Goal: Task Accomplishment & Management: Manage account settings

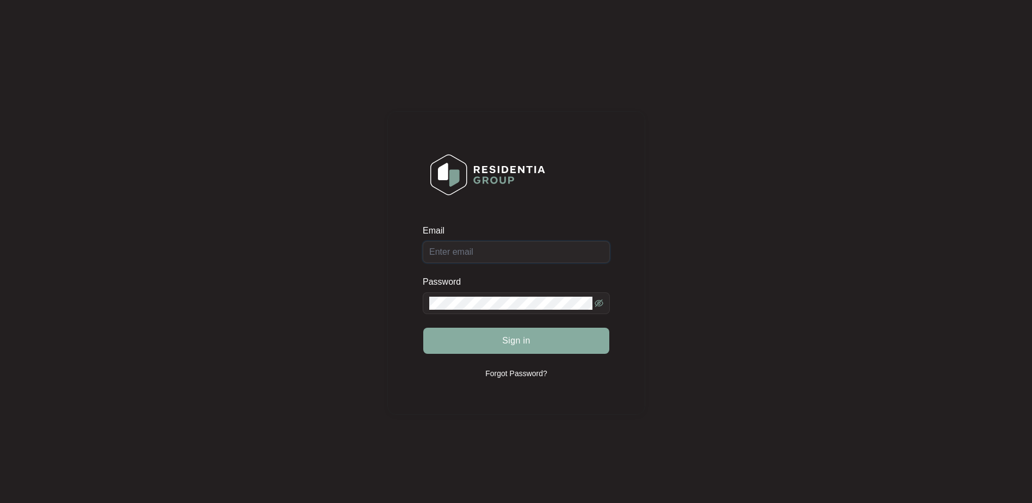
type input "[EMAIL_ADDRESS][DOMAIN_NAME]"
click at [516, 342] on span "Sign in" at bounding box center [516, 340] width 28 height 13
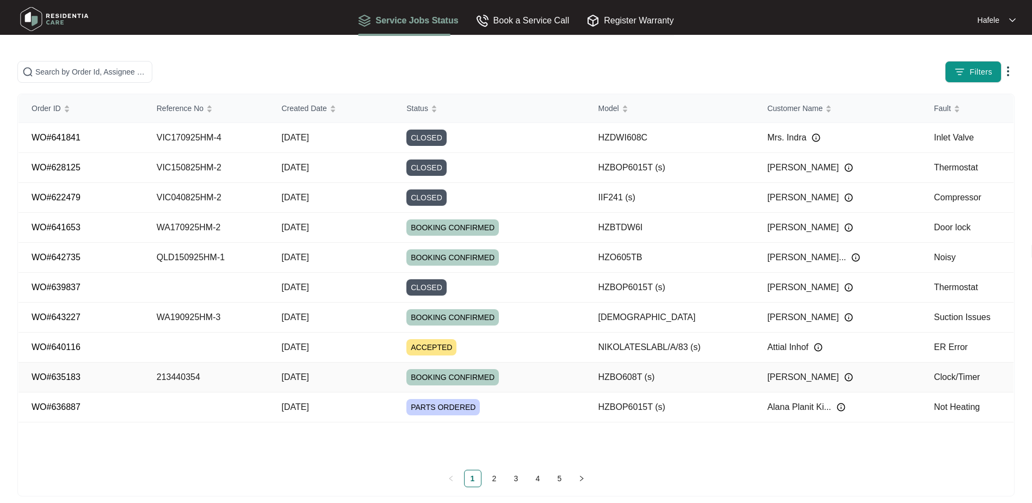
click at [571, 394] on td "PARTS ORDERED" at bounding box center [489, 407] width 192 height 30
click at [171, 166] on td "VIC150825HM-2" at bounding box center [206, 168] width 125 height 30
click at [495, 481] on link "2" at bounding box center [495, 478] width 16 height 16
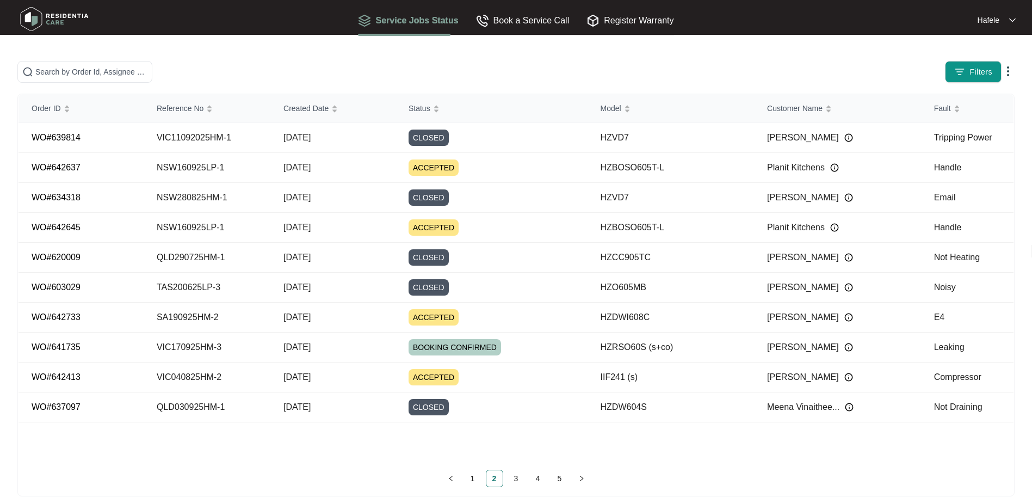
drag, startPoint x: 475, startPoint y: 474, endPoint x: 501, endPoint y: 466, distance: 27.9
click at [475, 474] on link "1" at bounding box center [473, 478] width 16 height 16
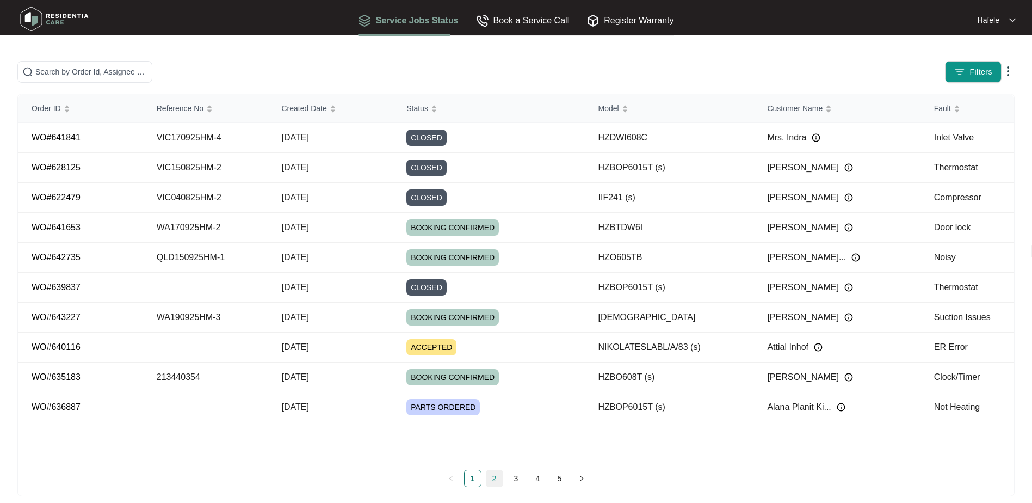
click at [496, 476] on link "2" at bounding box center [495, 478] width 16 height 16
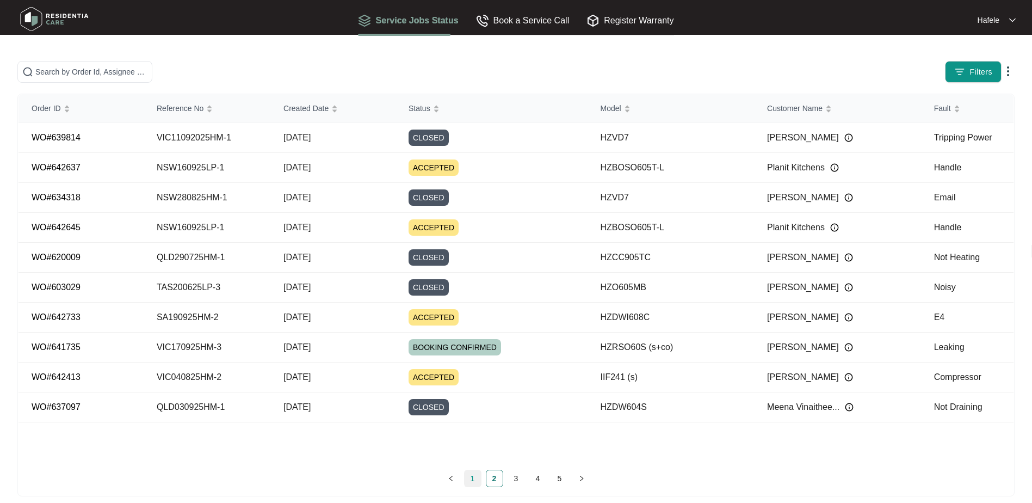
click at [477, 479] on link "1" at bounding box center [473, 478] width 16 height 16
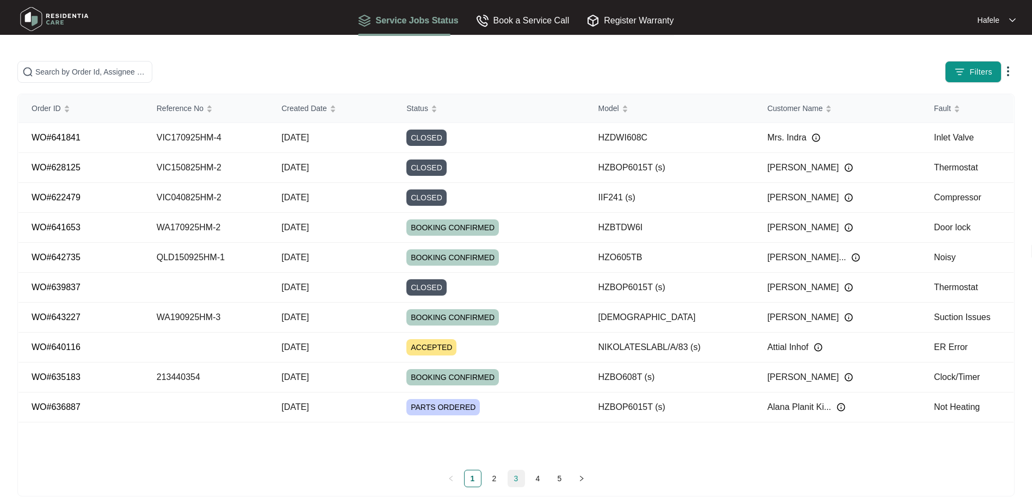
click at [518, 478] on link "3" at bounding box center [516, 478] width 16 height 16
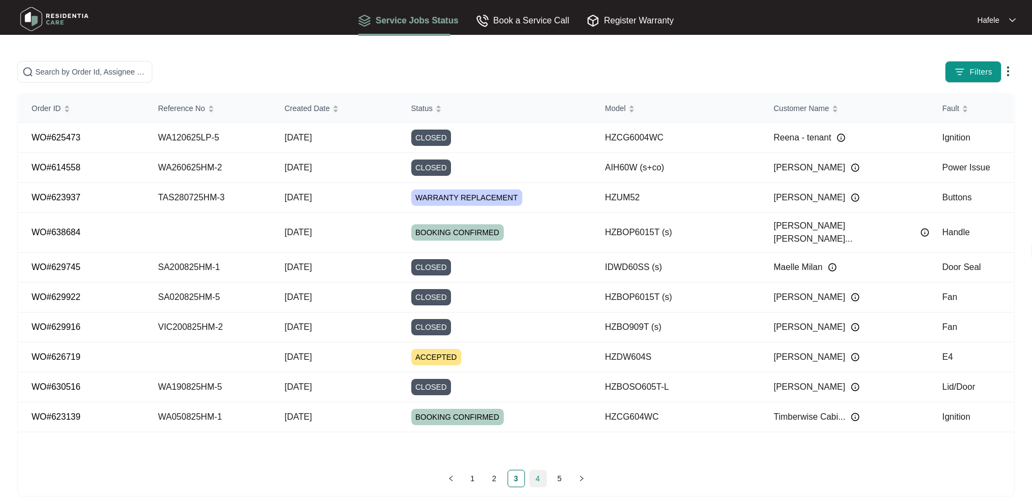
click at [539, 478] on link "4" at bounding box center [538, 478] width 16 height 16
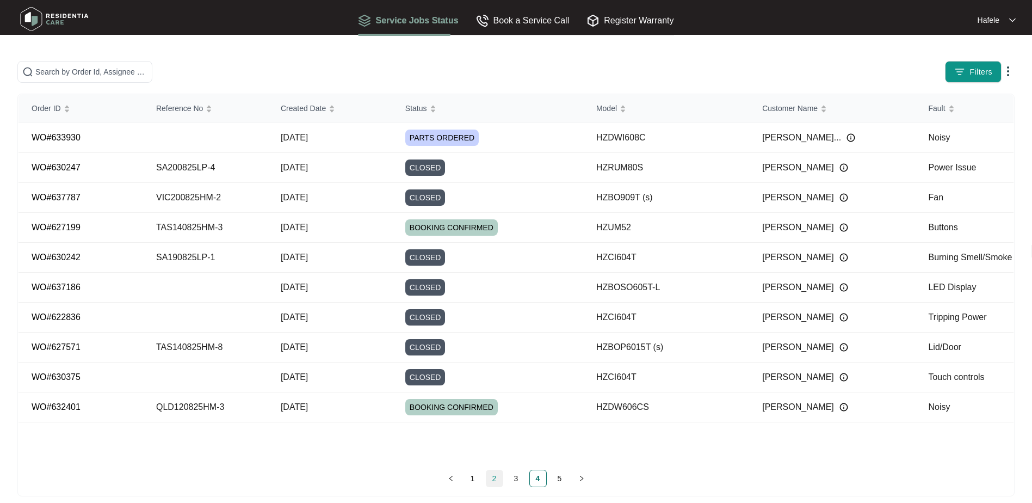
click at [501, 482] on link "2" at bounding box center [495, 478] width 16 height 16
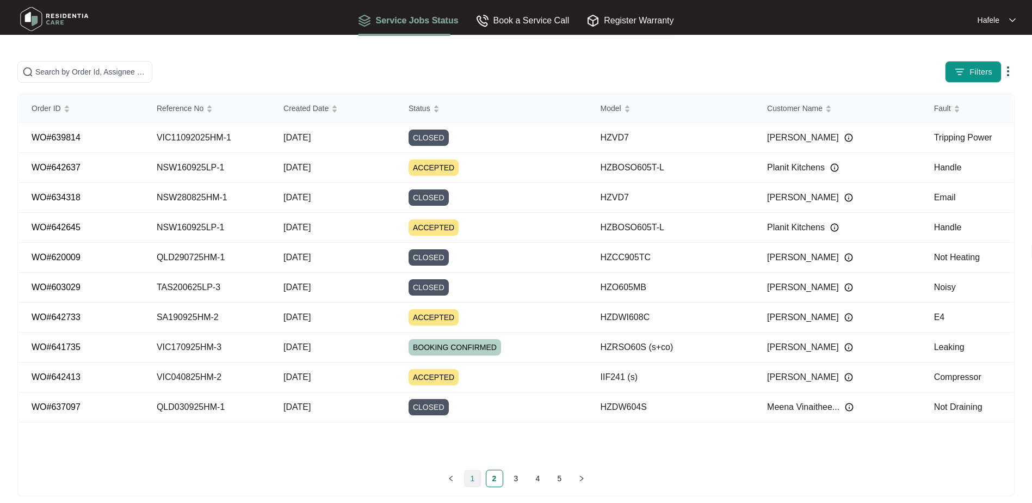
click at [481, 482] on link "1" at bounding box center [473, 478] width 16 height 16
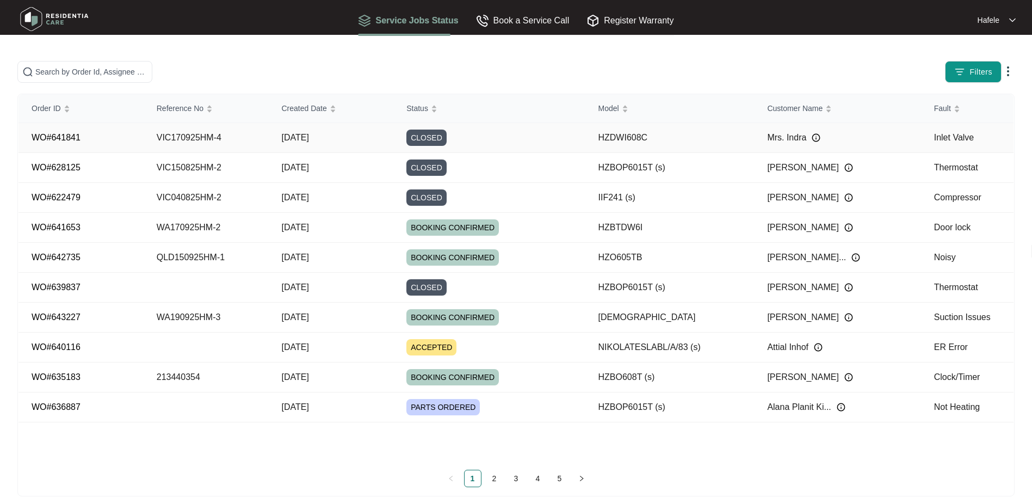
click at [57, 135] on link "WO#641841" at bounding box center [56, 137] width 49 height 9
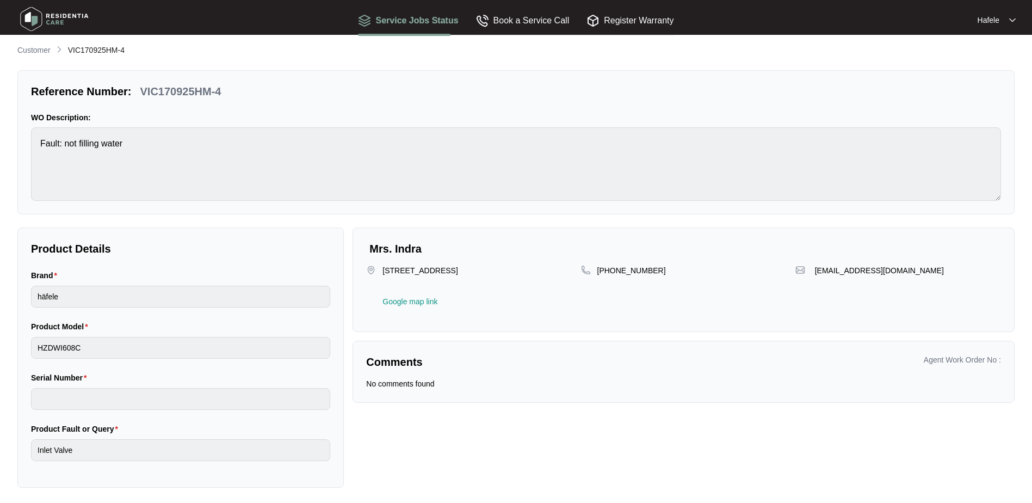
scroll to position [6, 0]
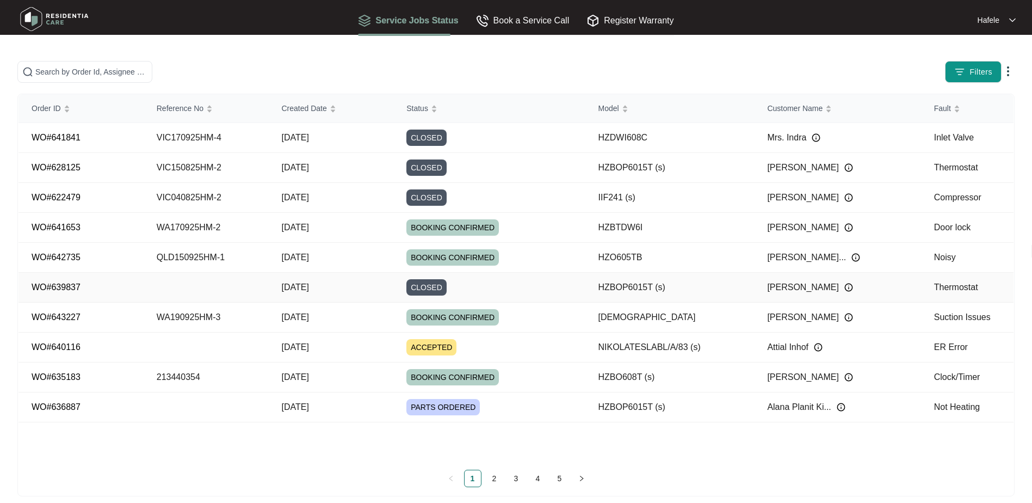
click at [57, 287] on link "WO#639837" at bounding box center [56, 286] width 49 height 9
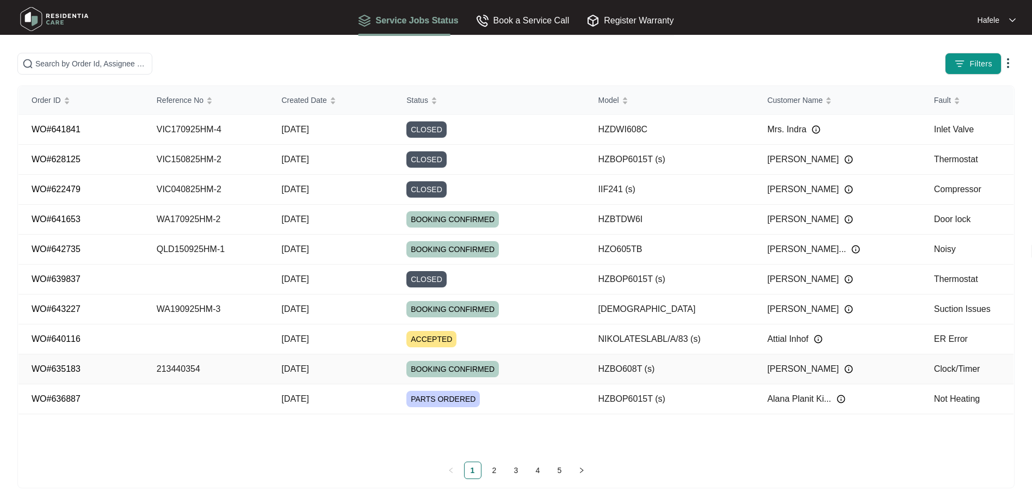
scroll to position [11, 0]
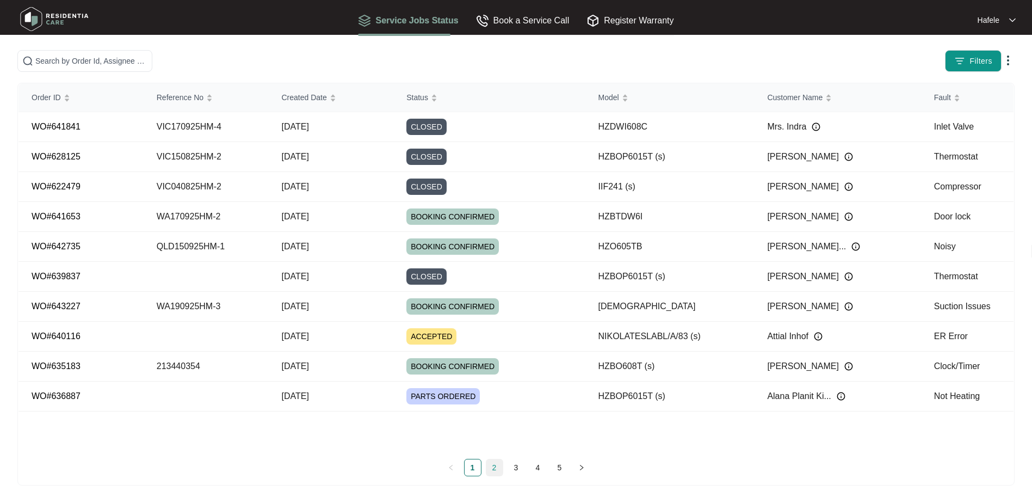
click at [497, 462] on link "2" at bounding box center [495, 467] width 16 height 16
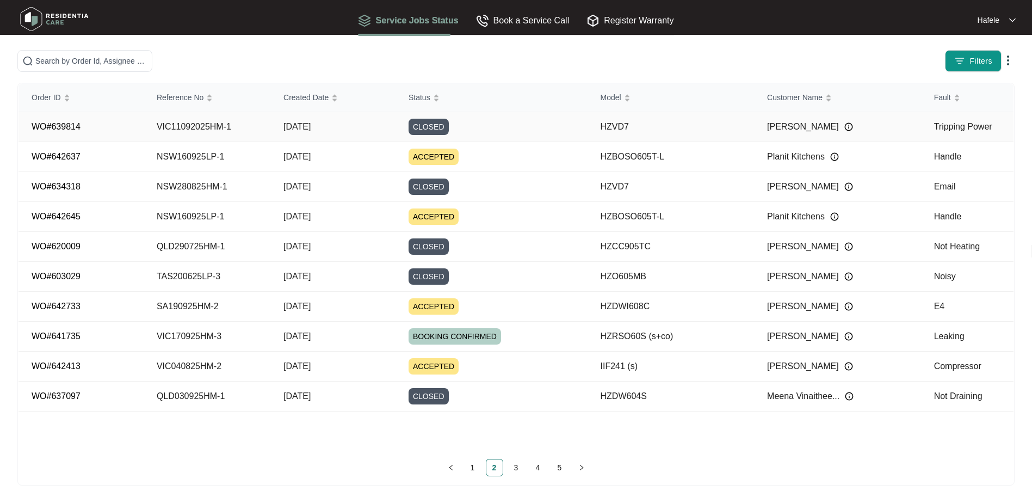
click at [62, 125] on link "WO#639814" at bounding box center [56, 126] width 49 height 9
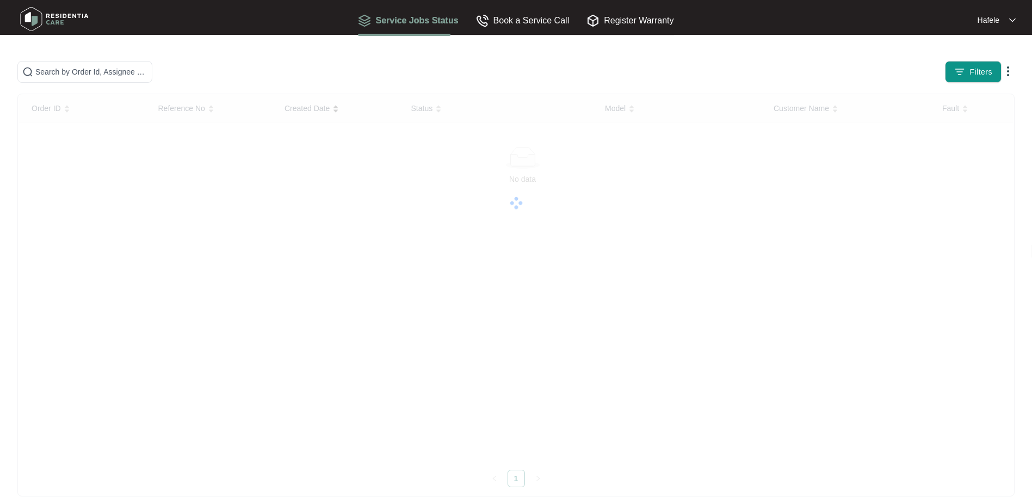
scroll to position [11, 0]
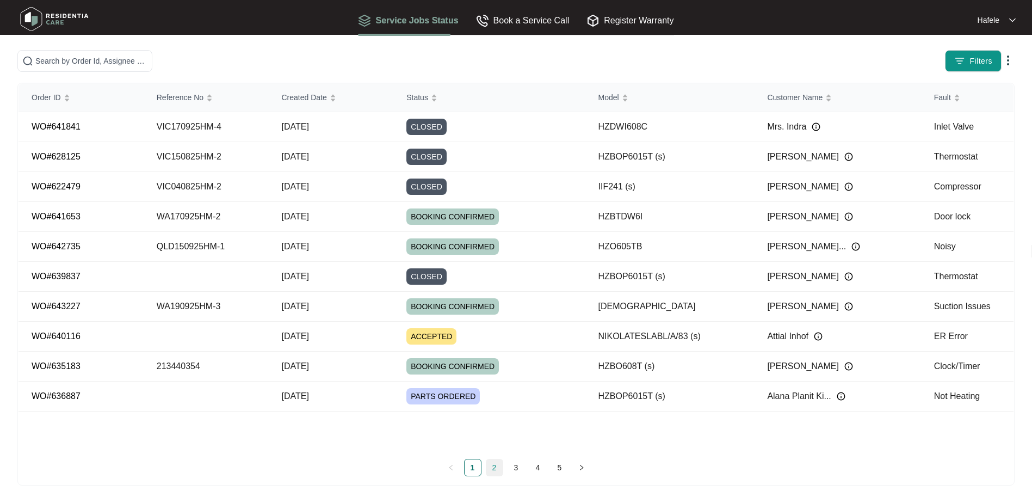
click at [492, 466] on link "2" at bounding box center [495, 467] width 16 height 16
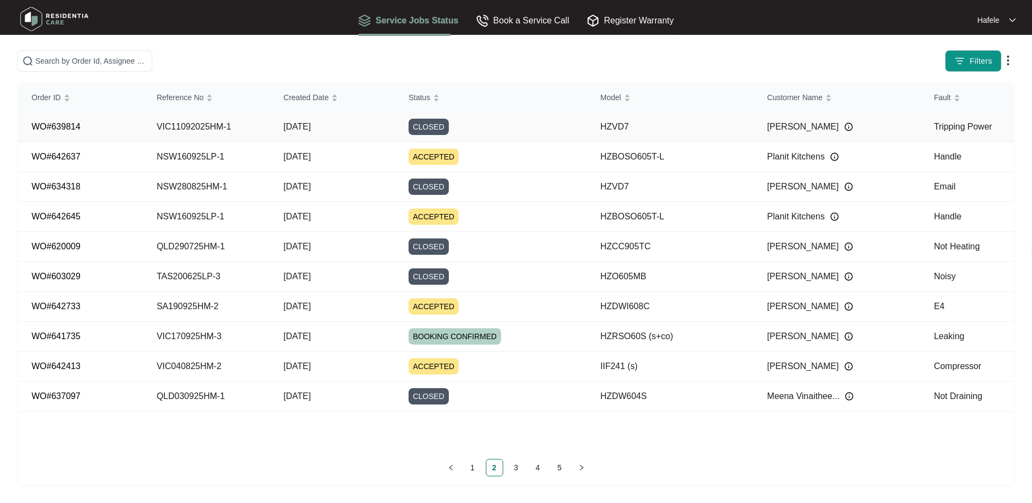
click at [57, 130] on link "WO#639814" at bounding box center [56, 126] width 49 height 9
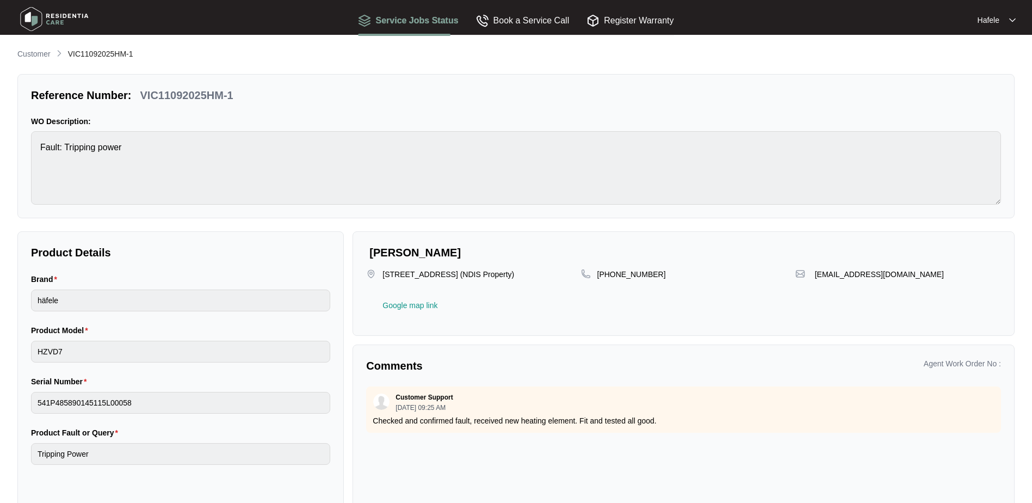
scroll to position [11, 0]
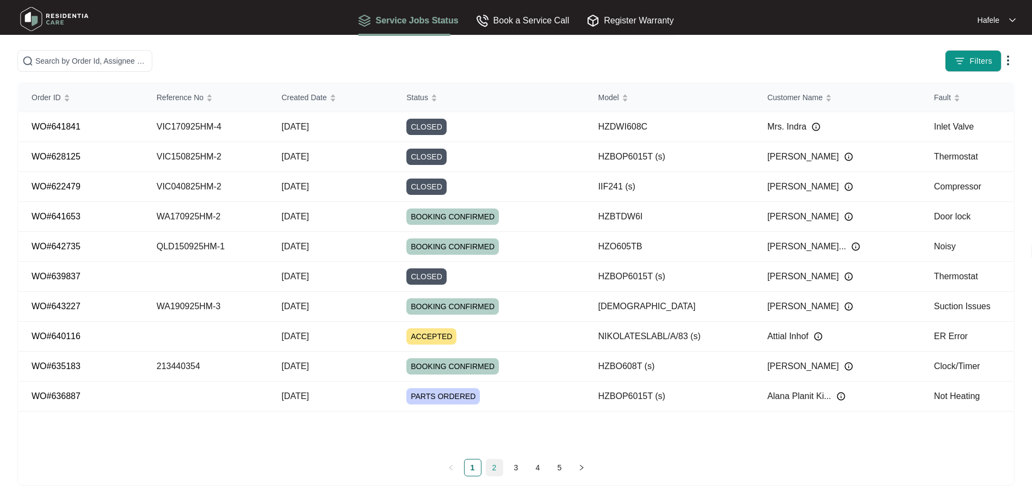
click at [500, 464] on link "2" at bounding box center [495, 467] width 16 height 16
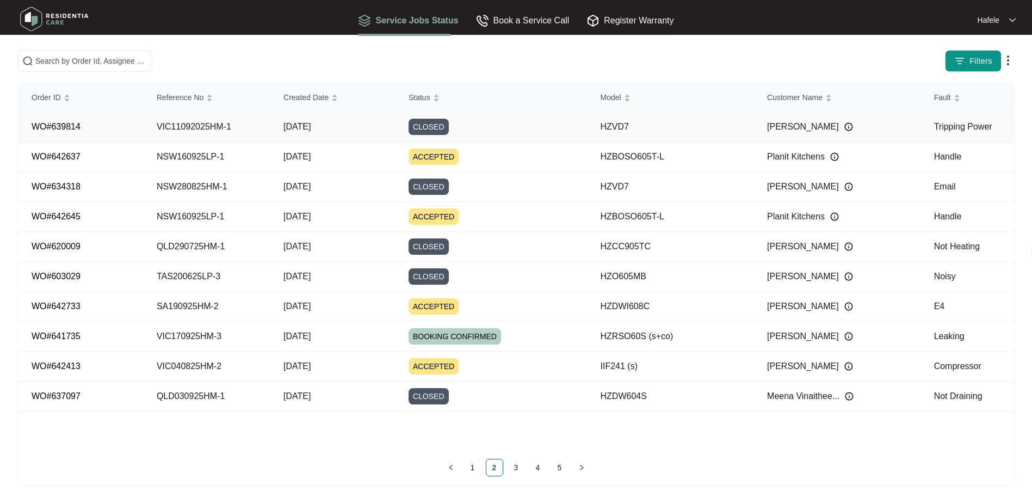
click at [57, 129] on link "WO#639814" at bounding box center [56, 126] width 49 height 9
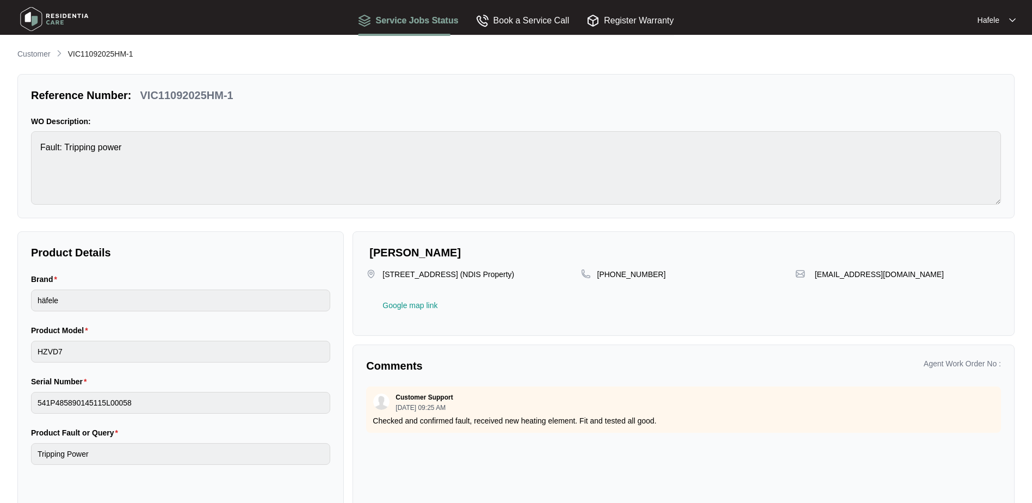
drag, startPoint x: 55, startPoint y: 0, endPoint x: 174, endPoint y: 44, distance: 126.4
click at [184, 56] on div "Customer VIC11092025HM-1" at bounding box center [516, 54] width 998 height 13
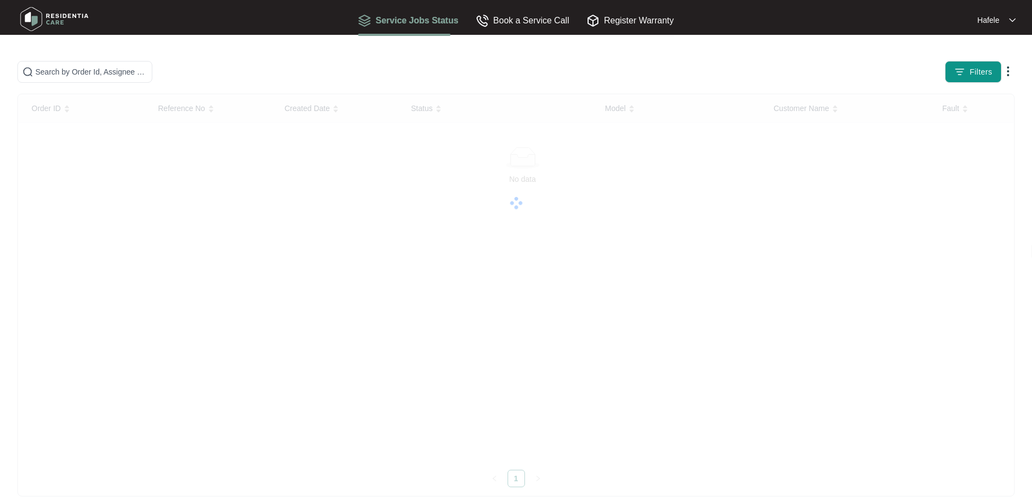
scroll to position [11, 0]
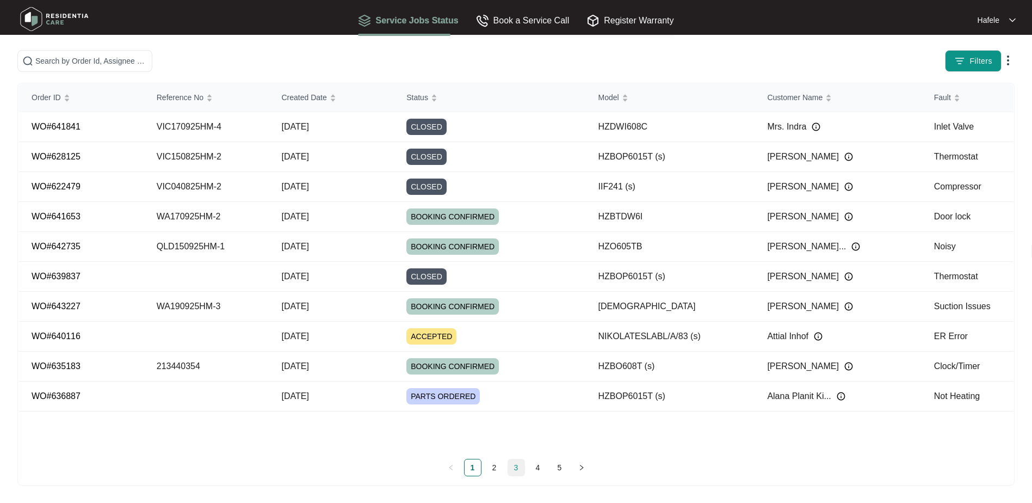
drag, startPoint x: 513, startPoint y: 464, endPoint x: 524, endPoint y: 466, distance: 11.6
click at [514, 464] on link "3" at bounding box center [516, 467] width 16 height 16
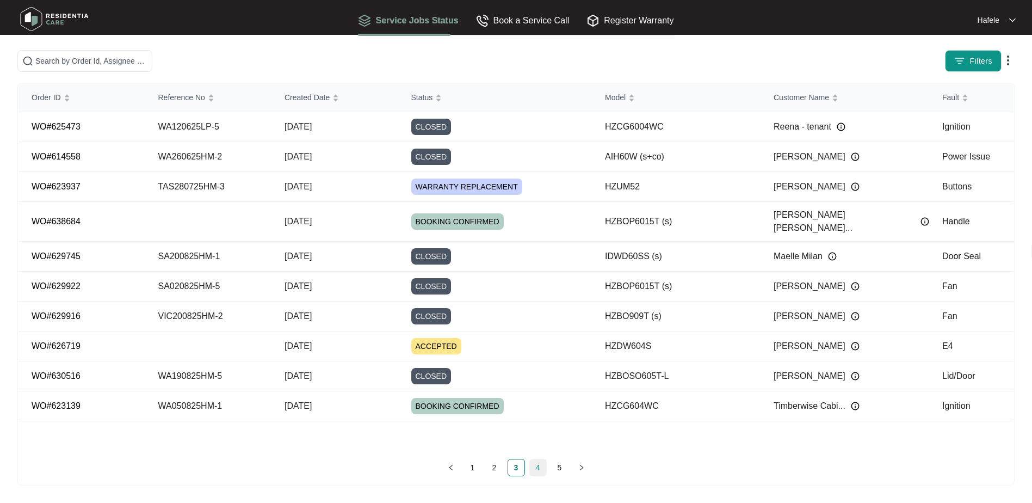
click at [538, 464] on link "4" at bounding box center [538, 467] width 16 height 16
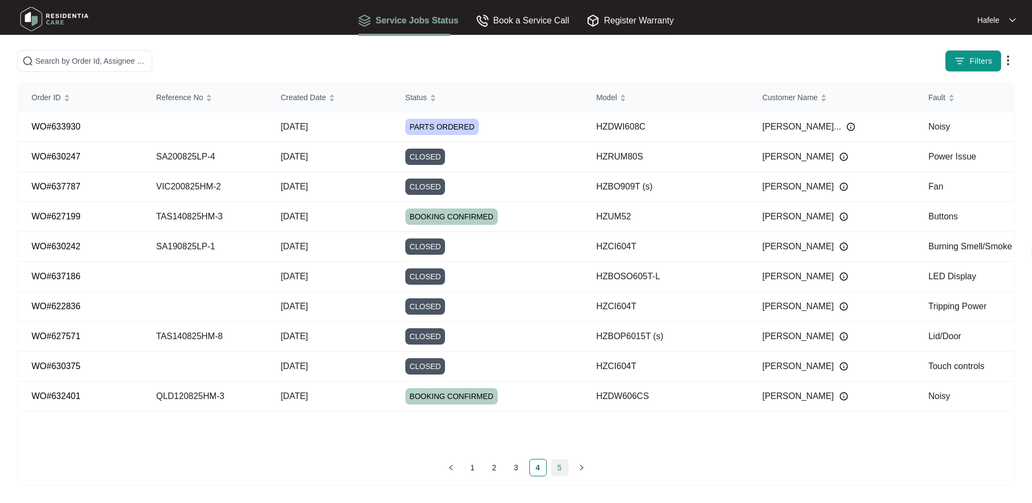
click at [563, 470] on link "5" at bounding box center [560, 467] width 16 height 16
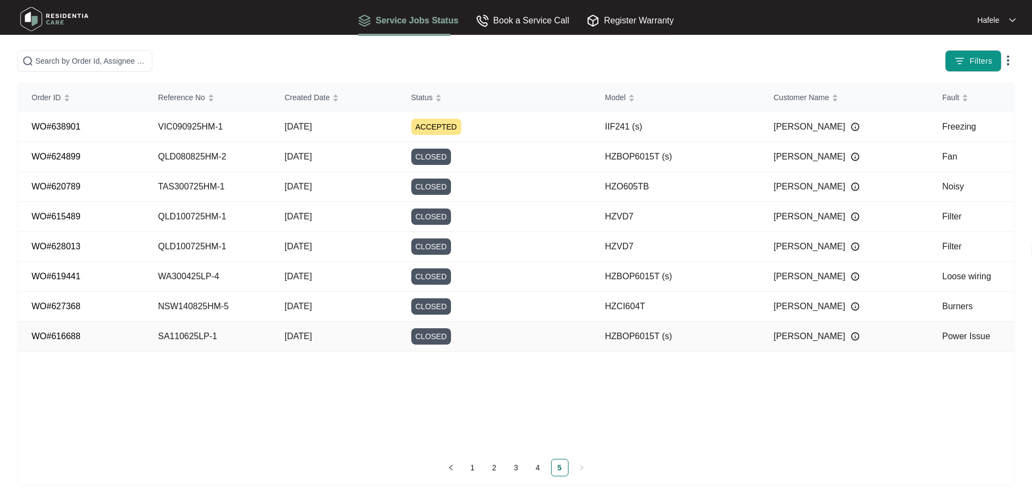
click at [58, 338] on link "WO#616688" at bounding box center [56, 335] width 49 height 9
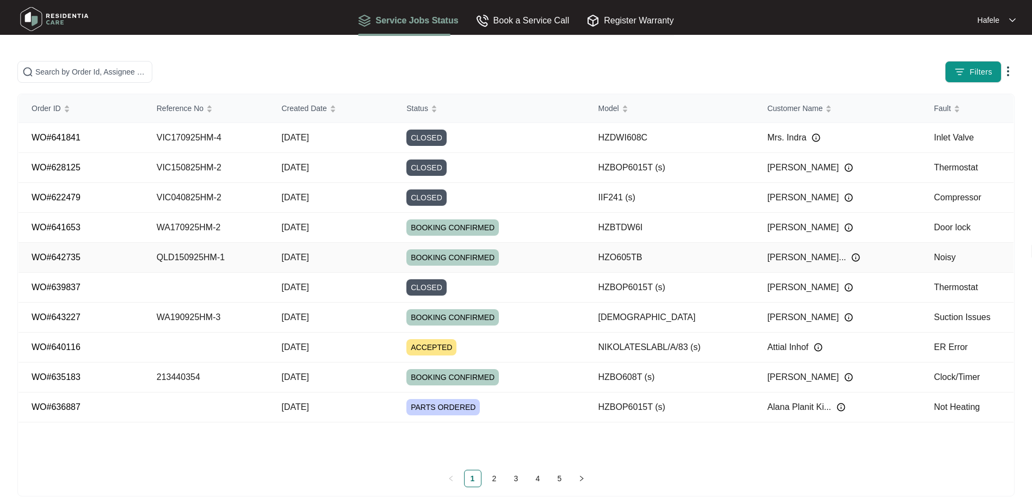
click at [56, 253] on link "WO#642735" at bounding box center [56, 257] width 49 height 9
click at [66, 229] on link "WO#641653" at bounding box center [56, 227] width 49 height 9
click at [58, 373] on link "WO#635183" at bounding box center [56, 376] width 49 height 9
click at [76, 378] on link "WO#635183" at bounding box center [56, 376] width 49 height 9
click at [71, 375] on link "WO#635183" at bounding box center [56, 376] width 49 height 9
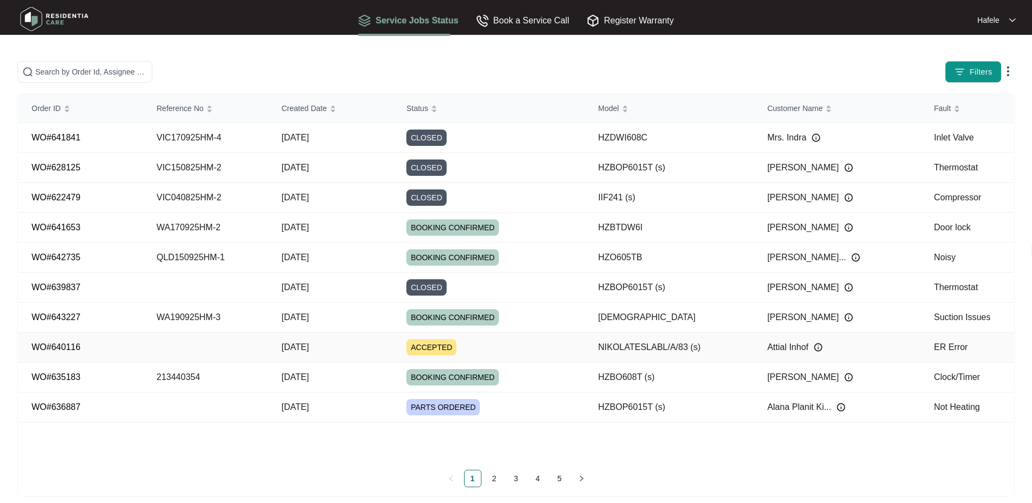
click at [63, 348] on link "WO#640116" at bounding box center [56, 346] width 49 height 9
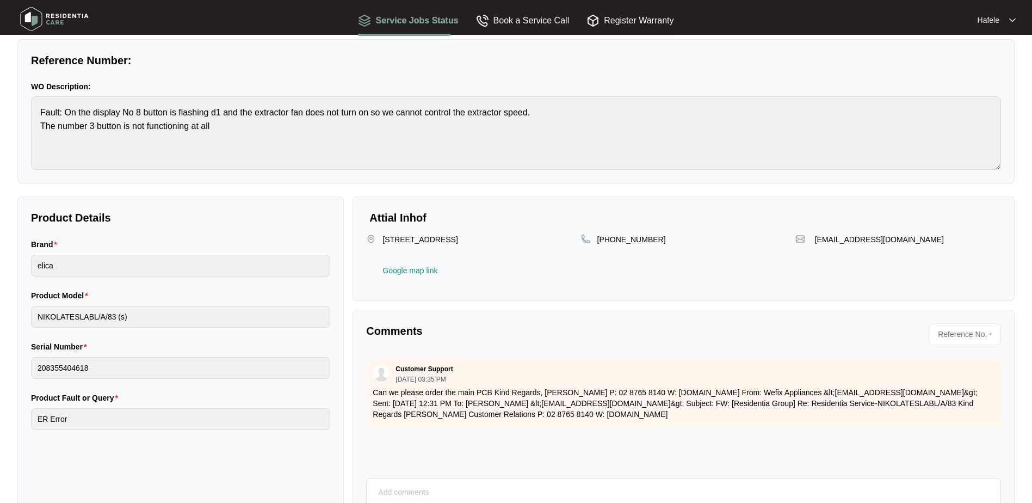
scroll to position [54, 0]
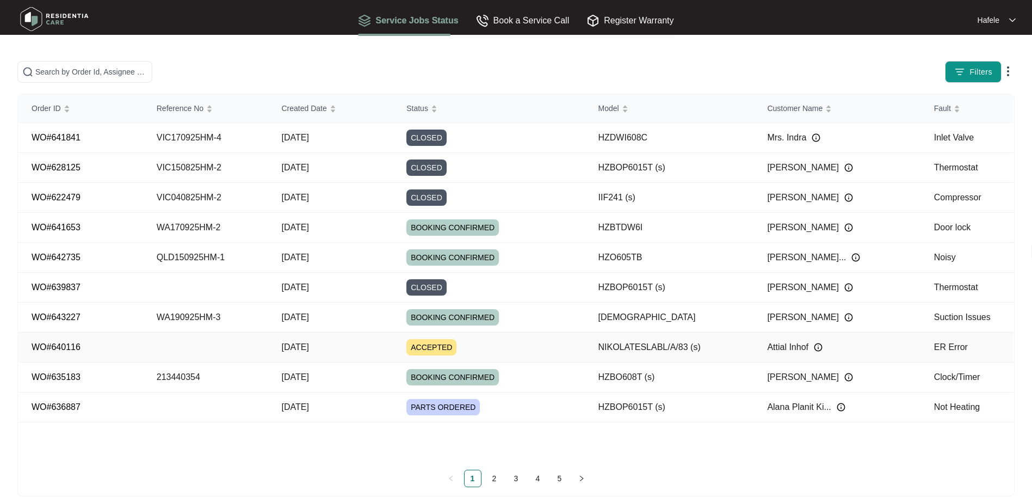
click at [79, 350] on link "WO#640116" at bounding box center [56, 346] width 49 height 9
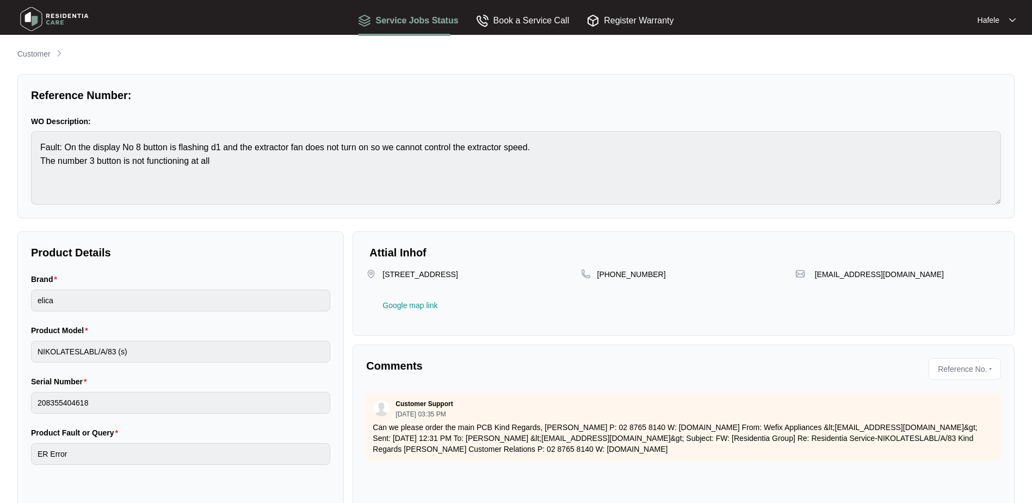
click at [141, 314] on form "Brand elica Product Model NIKOLATESLABL/A/83 (s) Serial Number 208355404618 Pro…" at bounding box center [180, 369] width 299 height 192
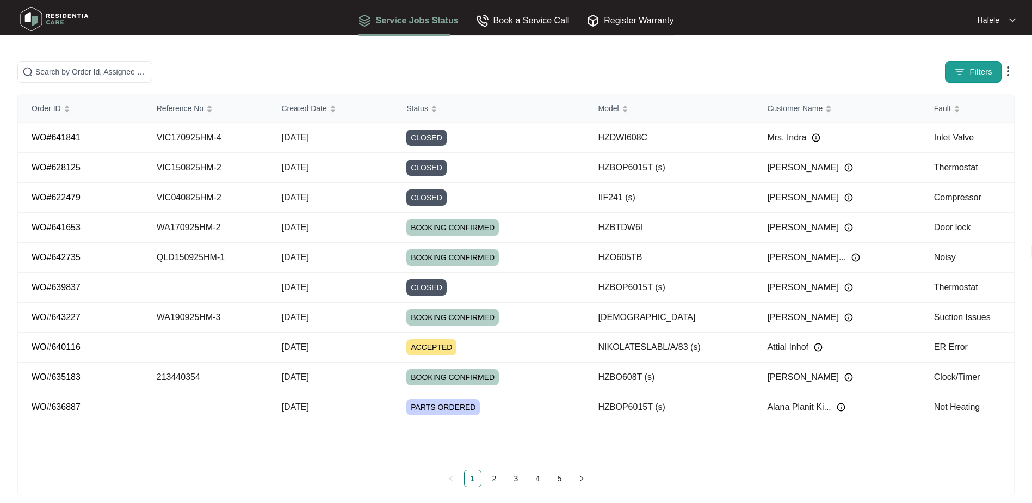
click at [956, 71] on img "button" at bounding box center [960, 71] width 11 height 11
click at [679, 74] on div "Filters" at bounding box center [810, 72] width 410 height 22
click at [1001, 18] on div "Hafele" at bounding box center [991, 20] width 27 height 11
click at [983, 56] on p "Log Out" at bounding box center [994, 57] width 28 height 11
